Goal: Information Seeking & Learning: Learn about a topic

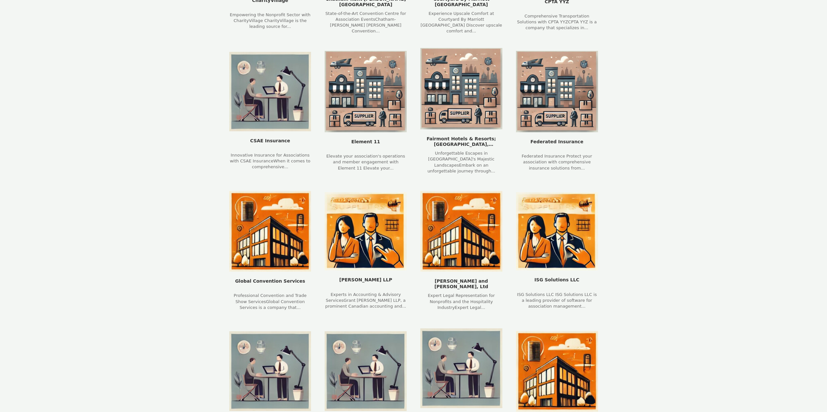
scroll to position [130, 0]
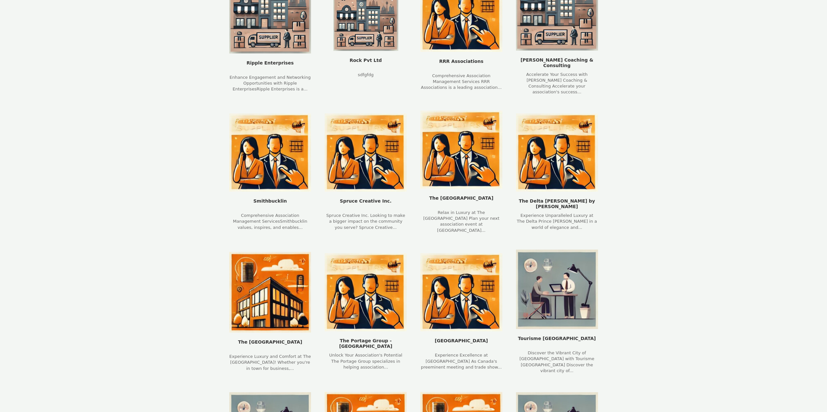
scroll to position [1682, 0]
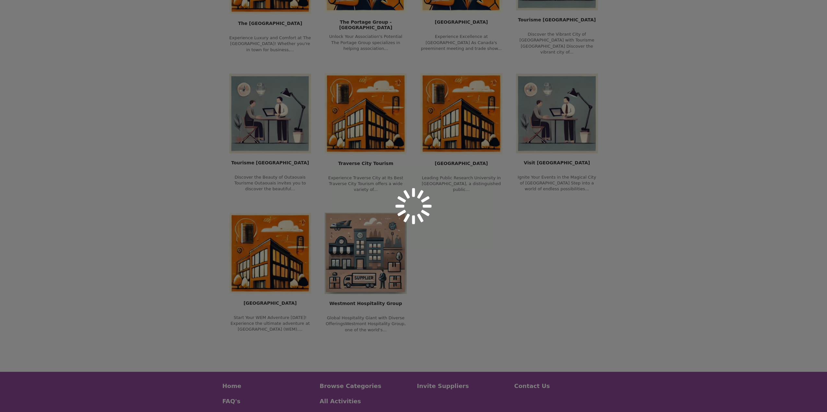
scroll to position [1642, 0]
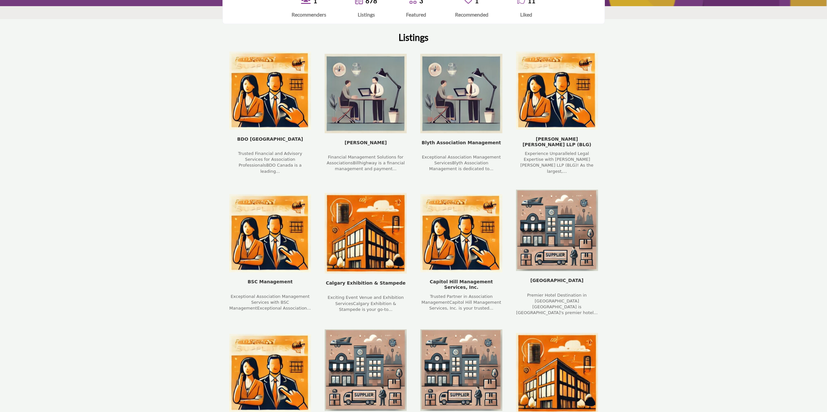
scroll to position [227, 0]
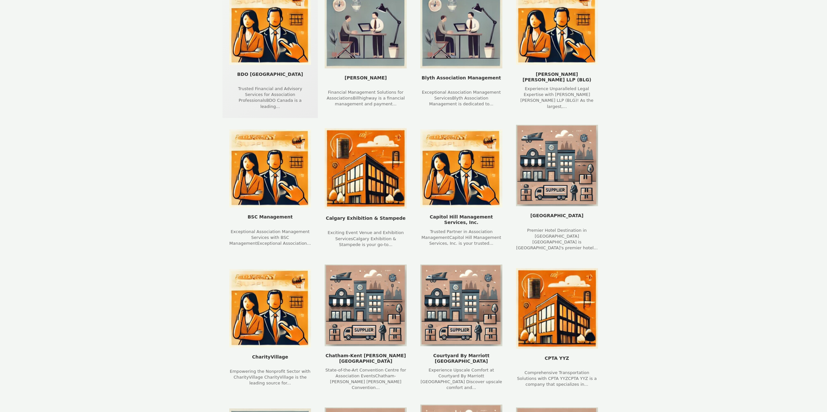
click at [284, 99] on div "Trusted Financial and Advisory Services for Association ProfessionalsBDO Canada…" at bounding box center [270, 98] width 82 height 24
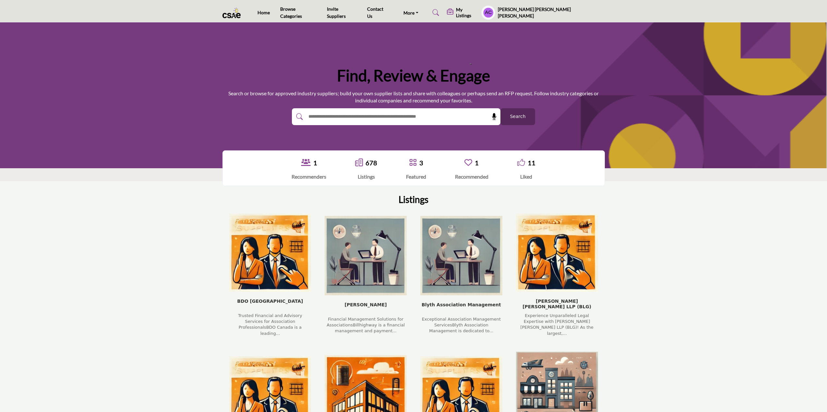
click at [129, 169] on div "1 Recommenders 678" at bounding box center [413, 168] width 827 height 49
click at [264, 251] on img "BDO Canada company - Press Enter to view listing" at bounding box center [270, 253] width 82 height 78
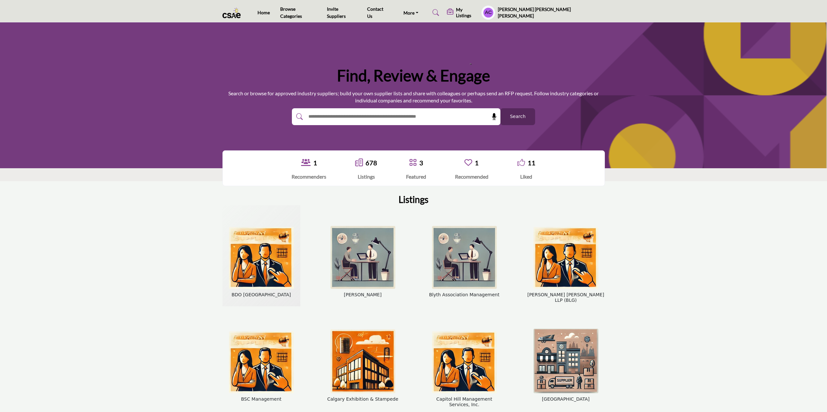
click at [275, 245] on img "BDO Canada company - Press Enter to interact with card" at bounding box center [261, 258] width 65 height 62
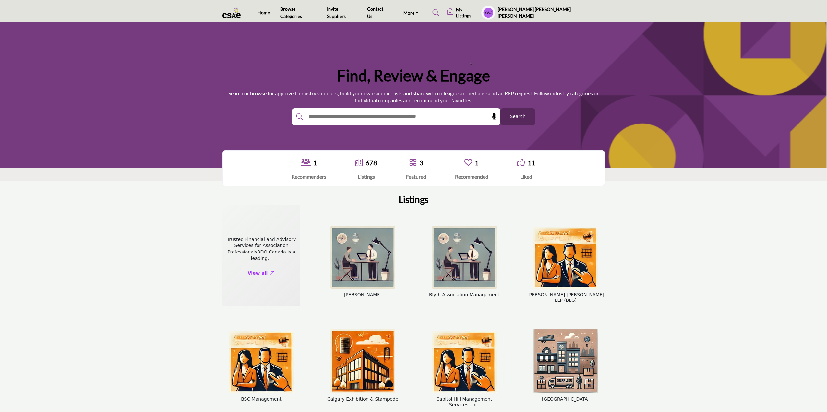
click at [272, 245] on div "Trusted Financial and Advisory Services for Association ProfessionalsBDO Canada…" at bounding box center [261, 248] width 75 height 25
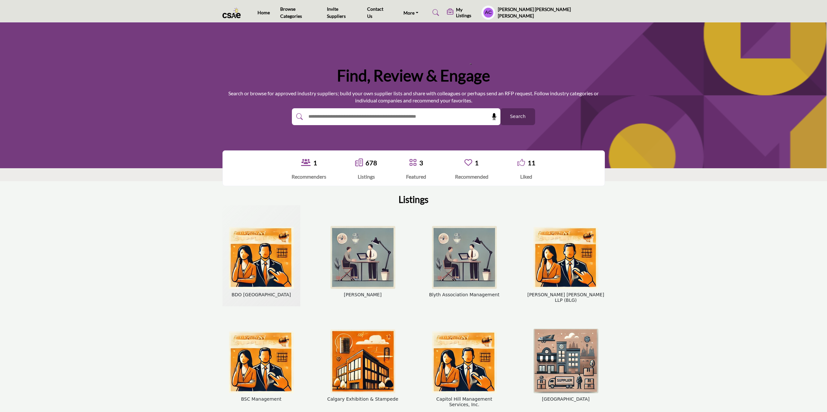
scroll to position [195, 0]
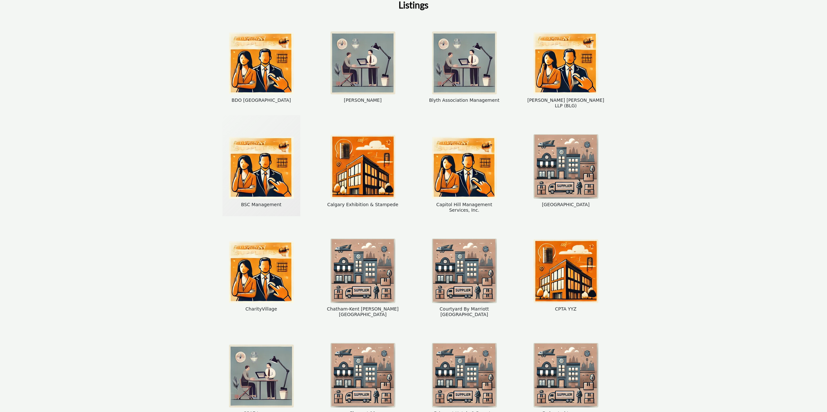
click at [261, 172] on img "BSC Management company - Press Enter to interact with card" at bounding box center [261, 168] width 65 height 62
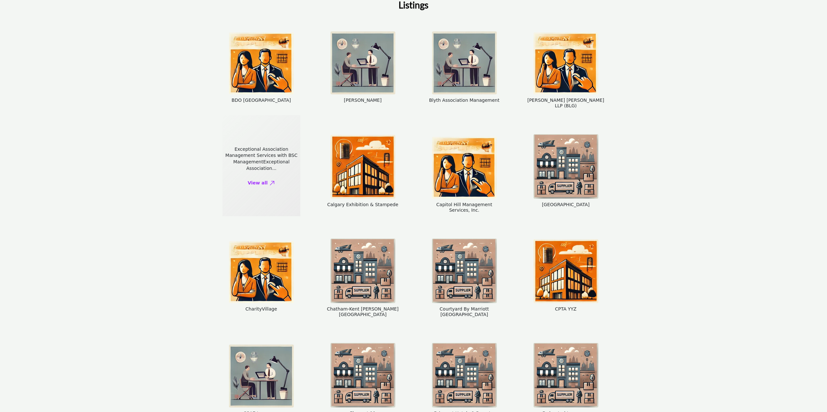
click at [282, 163] on div "Exceptional Association Management Services with BSC ManagementExceptional Asso…" at bounding box center [261, 158] width 75 height 25
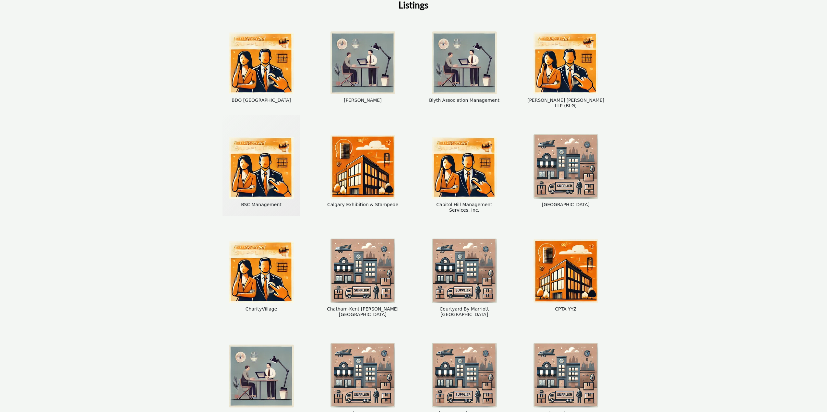
click at [261, 162] on img "BSC Management company - Press Enter to interact with card" at bounding box center [261, 168] width 65 height 62
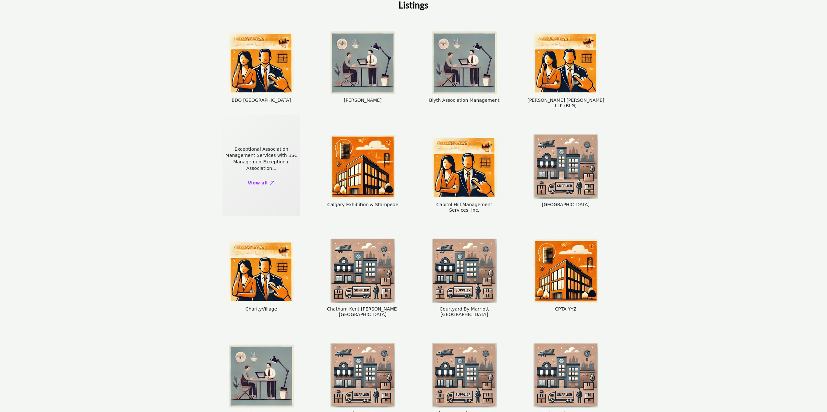
click at [274, 161] on div "Exceptional Association Management Services with BSC ManagementExceptional Asso…" at bounding box center [261, 158] width 75 height 25
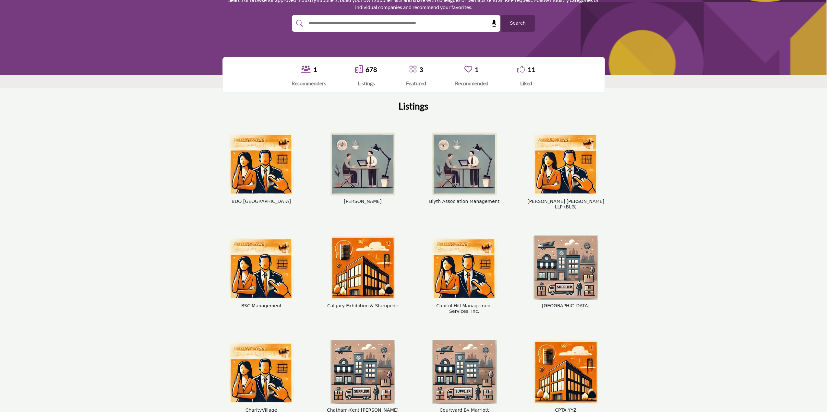
scroll to position [0, 0]
